Goal: Book appointment/travel/reservation

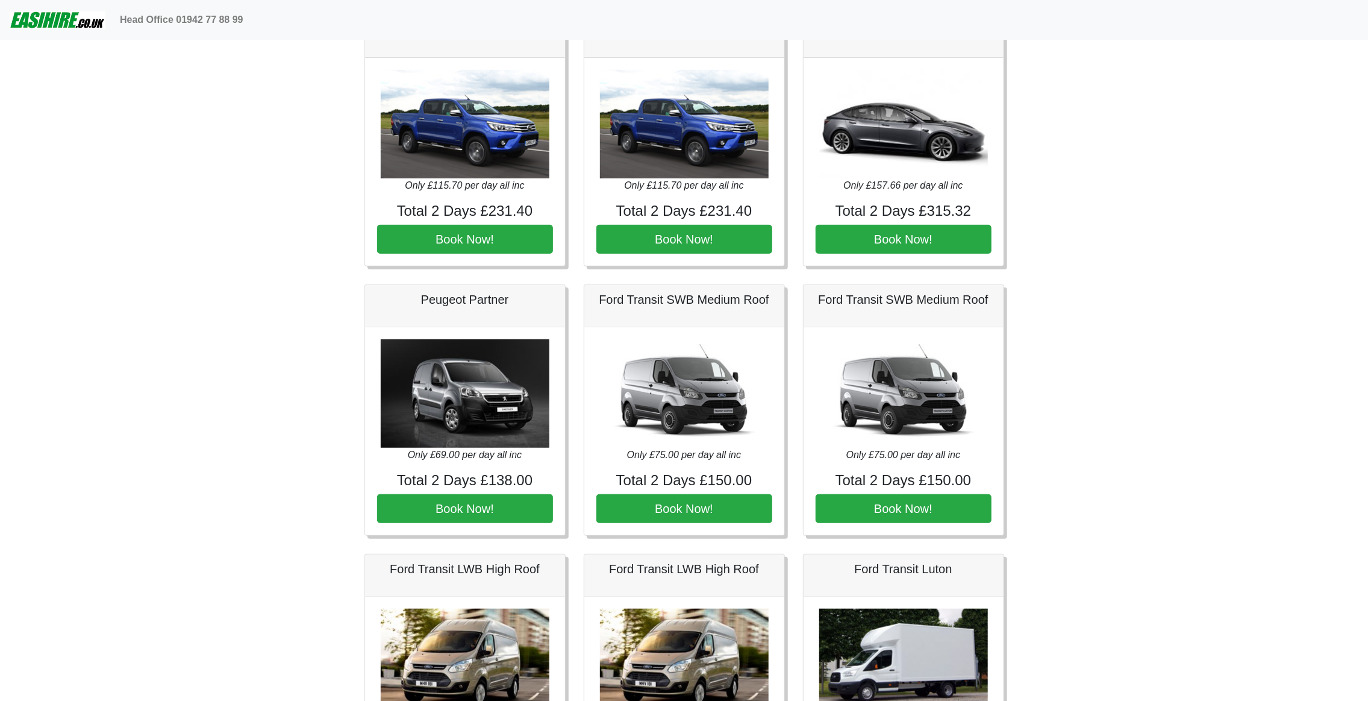
scroll to position [362, 0]
